Goal: Information Seeking & Learning: Learn about a topic

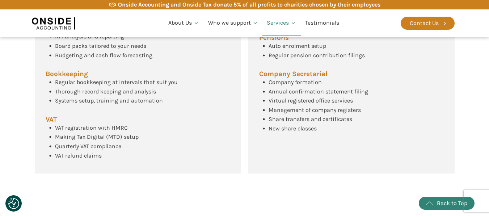
scroll to position [382, 0]
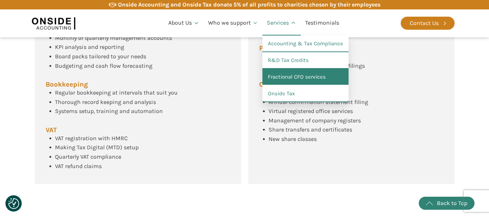
click at [297, 75] on link "Fractional CFO services" at bounding box center [305, 77] width 86 height 17
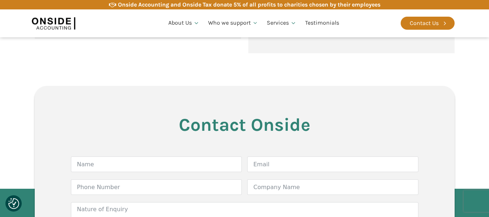
scroll to position [833, 0]
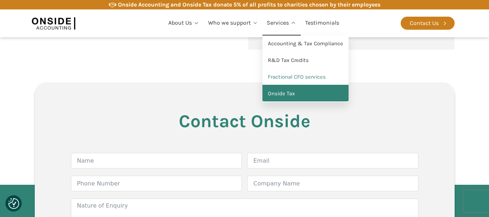
click at [290, 92] on link "Onside Tax" at bounding box center [305, 93] width 86 height 17
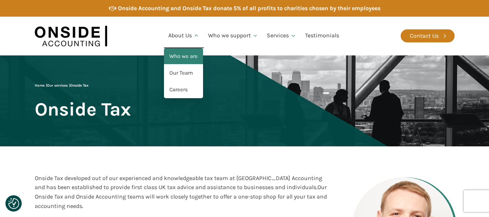
click at [189, 53] on link "Who we are" at bounding box center [183, 56] width 39 height 17
